Goal: Transaction & Acquisition: Purchase product/service

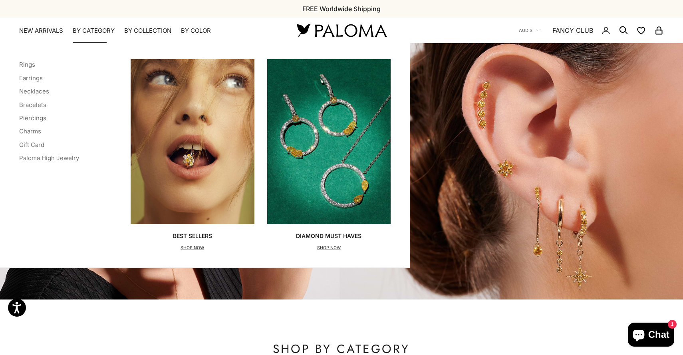
click at [189, 246] on p "SHOP NOW" at bounding box center [192, 248] width 39 height 8
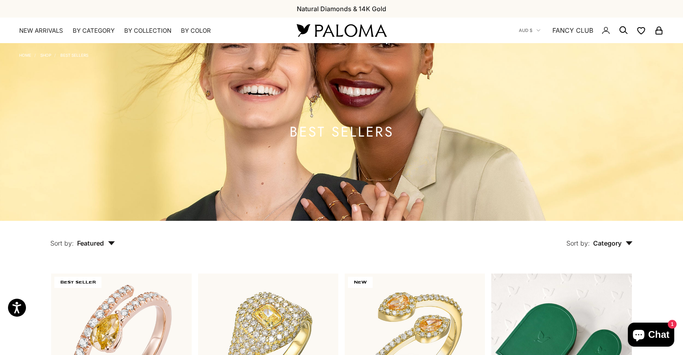
click at [605, 243] on span "Category" at bounding box center [613, 243] width 40 height 8
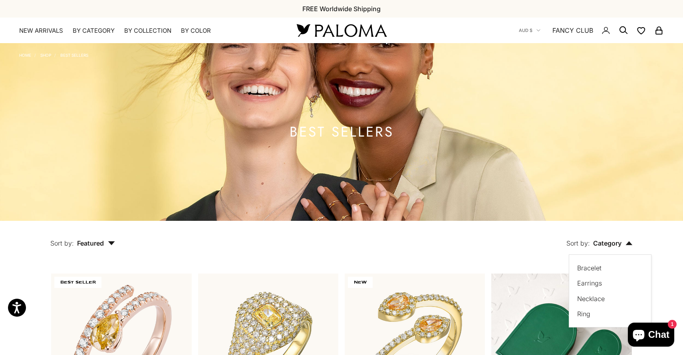
click at [648, 250] on button "Sort by: Category" at bounding box center [599, 238] width 103 height 34
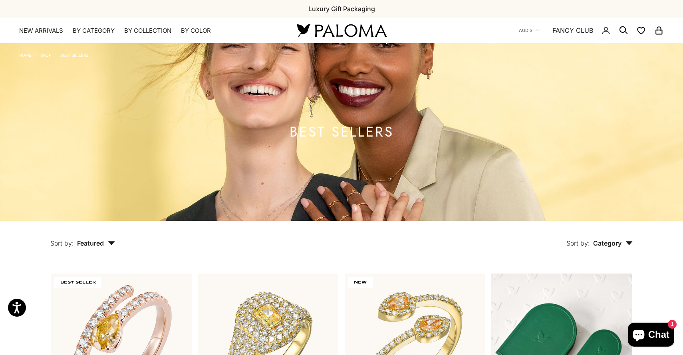
click at [89, 247] on button "Sort by: Featured" at bounding box center [82, 238] width 101 height 34
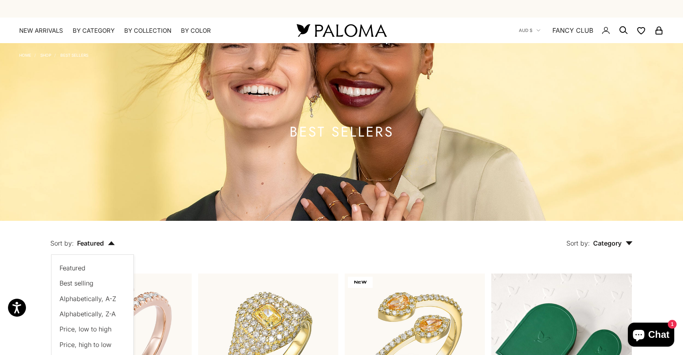
click at [83, 331] on span "Price, low to high" at bounding box center [85, 329] width 52 height 8
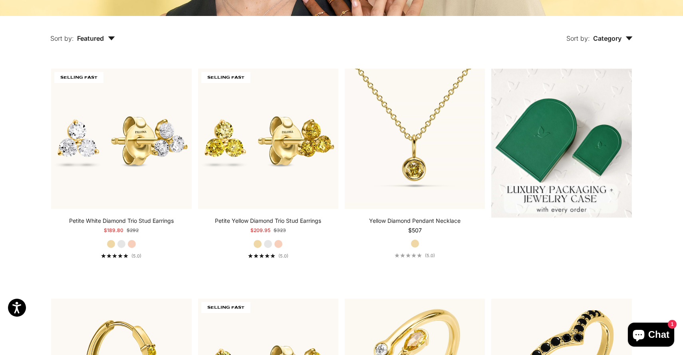
scroll to position [206, 0]
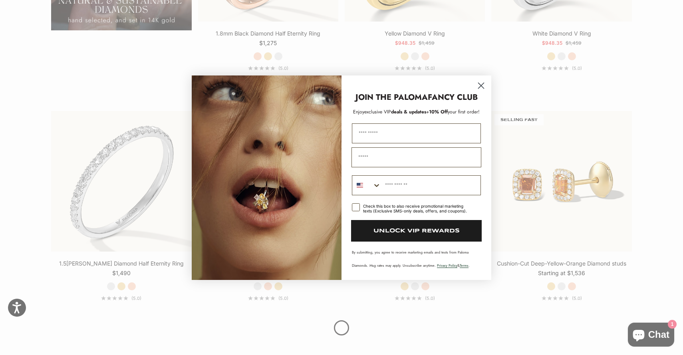
scroll to position [877, 0]
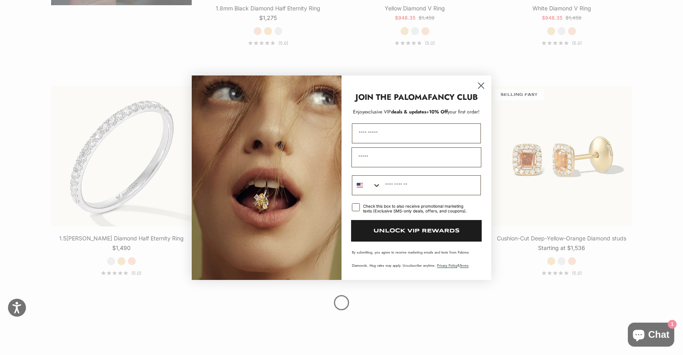
click at [480, 82] on circle "Close dialog" at bounding box center [480, 85] width 13 height 13
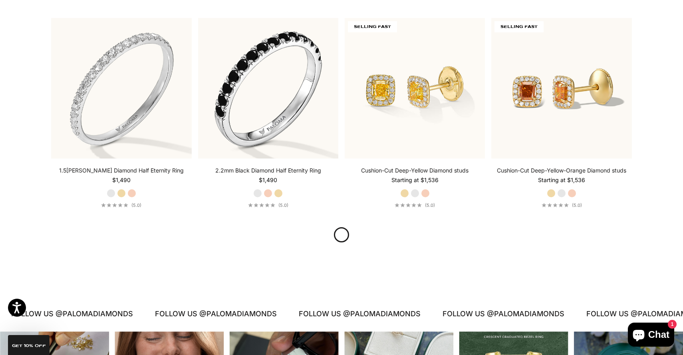
scroll to position [956, 0]
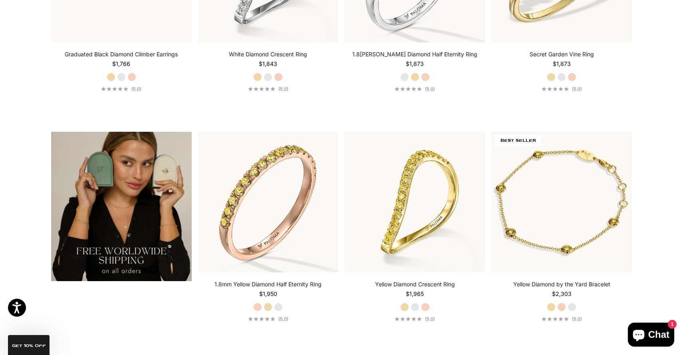
scroll to position [1515, 0]
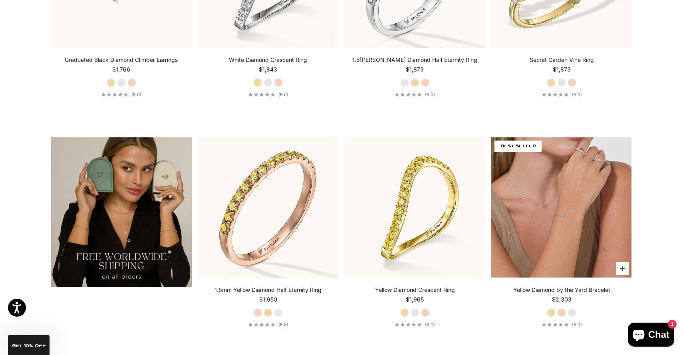
click at [559, 161] on video "#YellowGold\a#RoseGold\a#WhiteGold" at bounding box center [561, 207] width 140 height 140
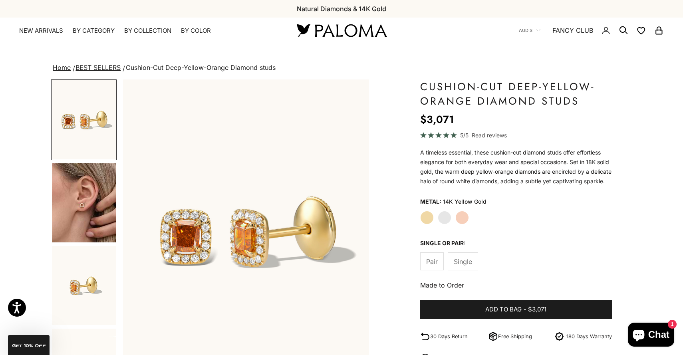
click at [78, 223] on img "Go to item 4" at bounding box center [84, 202] width 64 height 79
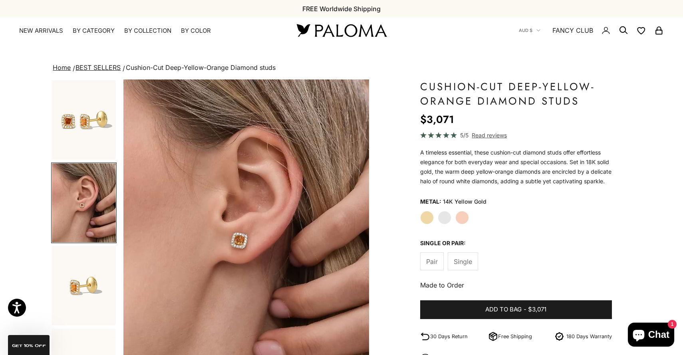
scroll to position [0, 255]
click at [459, 222] on label "Rose Gold" at bounding box center [462, 218] width 14 height 14
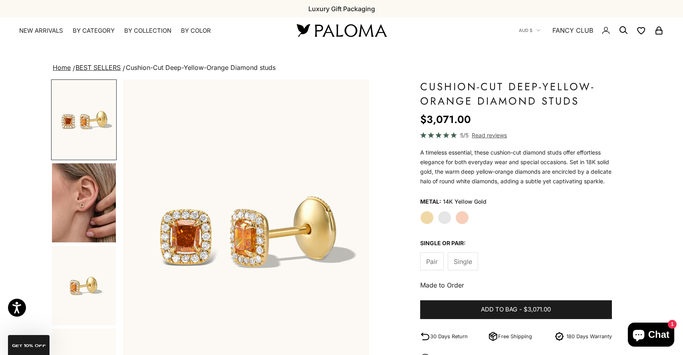
click at [463, 224] on label "Rose Gold" at bounding box center [462, 218] width 14 height 14
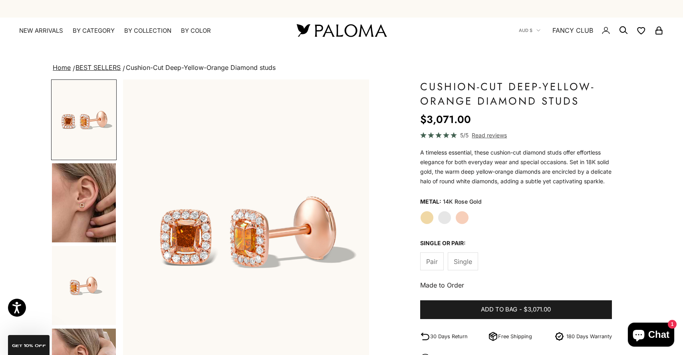
click at [85, 223] on img "Go to item 4" at bounding box center [84, 202] width 64 height 79
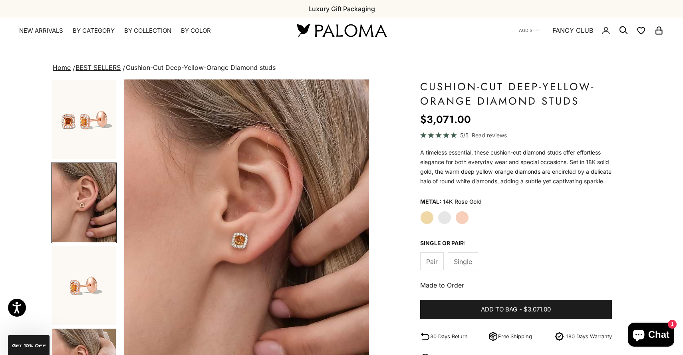
scroll to position [0, 255]
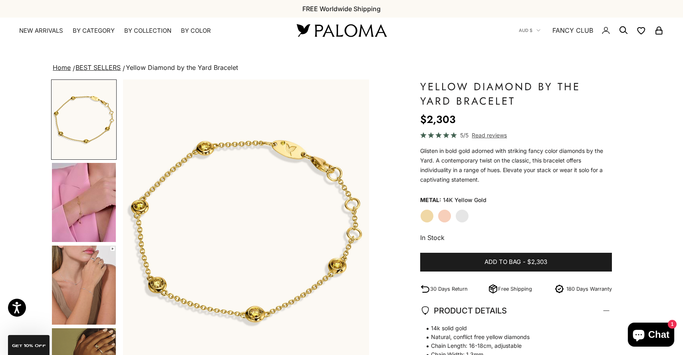
click at [442, 220] on label "Rose Gold" at bounding box center [445, 216] width 14 height 14
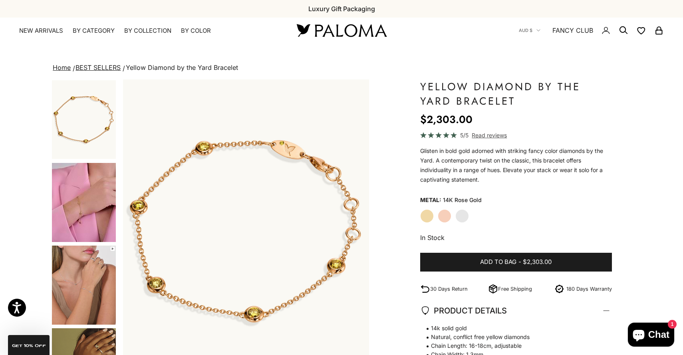
click at [81, 204] on img "Go to item 4" at bounding box center [84, 202] width 64 height 79
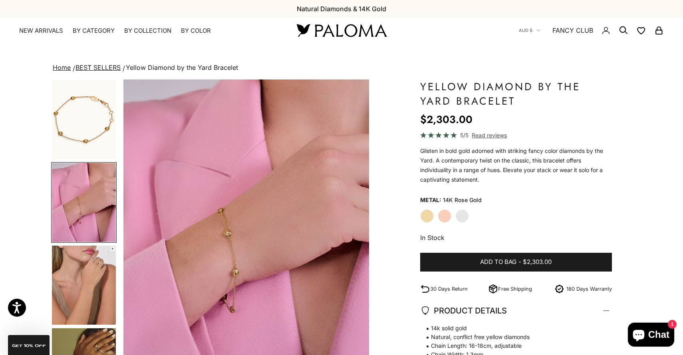
scroll to position [0, 255]
